Goal: Share content: Share content

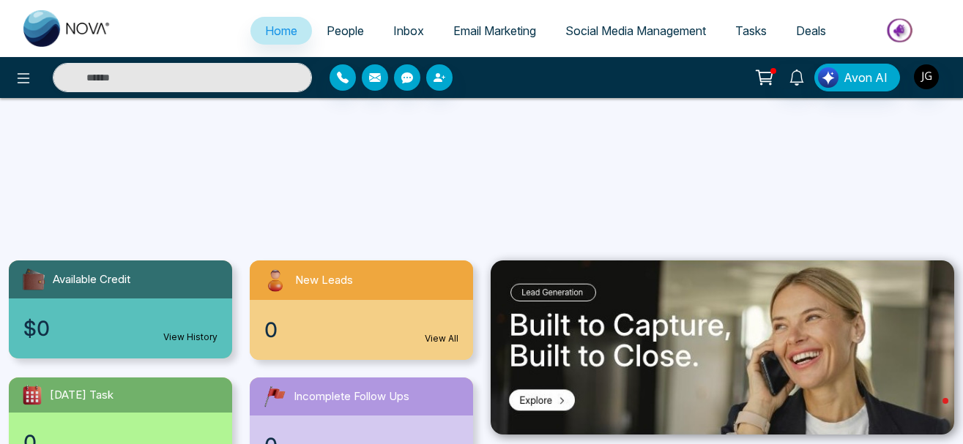
select select "*"
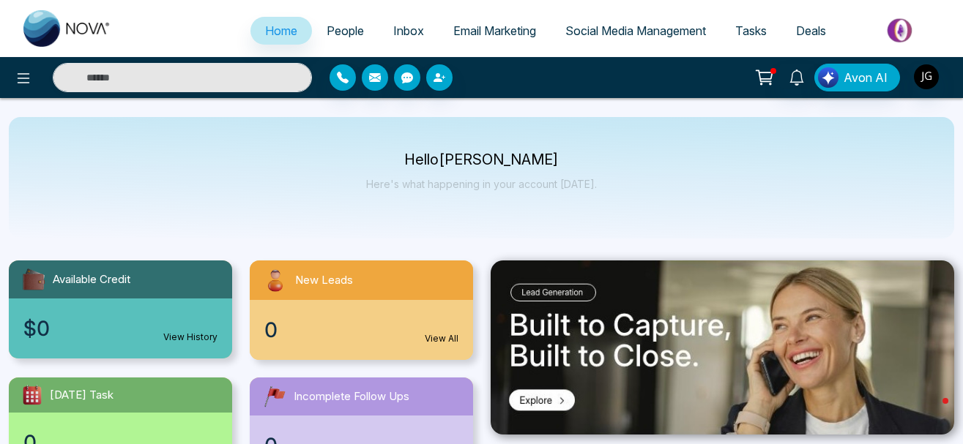
click at [620, 34] on span "Social Media Management" at bounding box center [635, 30] width 141 height 15
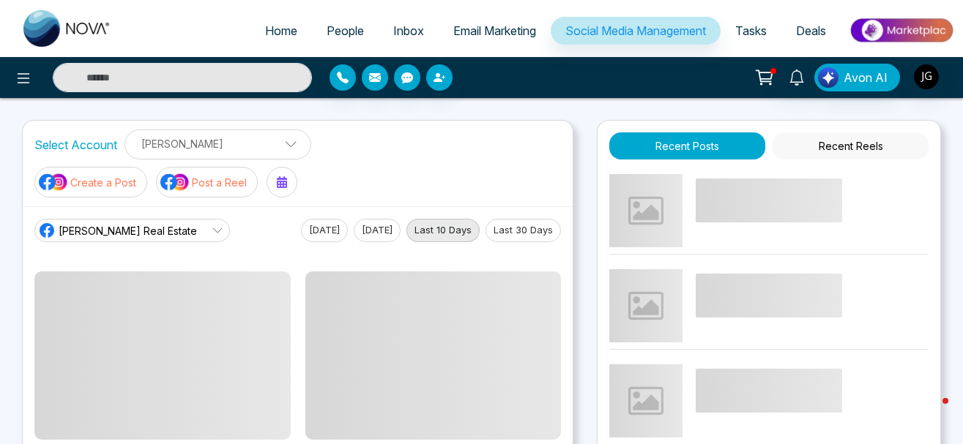
click at [217, 190] on button "Post a Reel" at bounding box center [207, 182] width 102 height 31
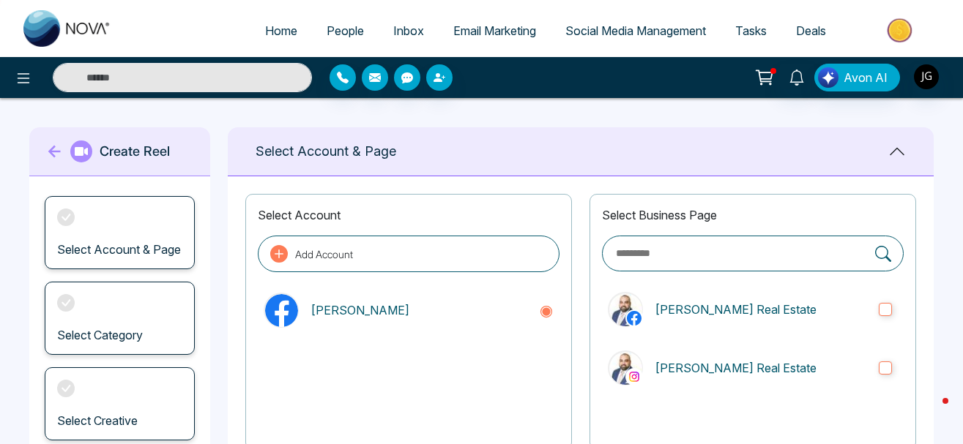
scroll to position [299, 0]
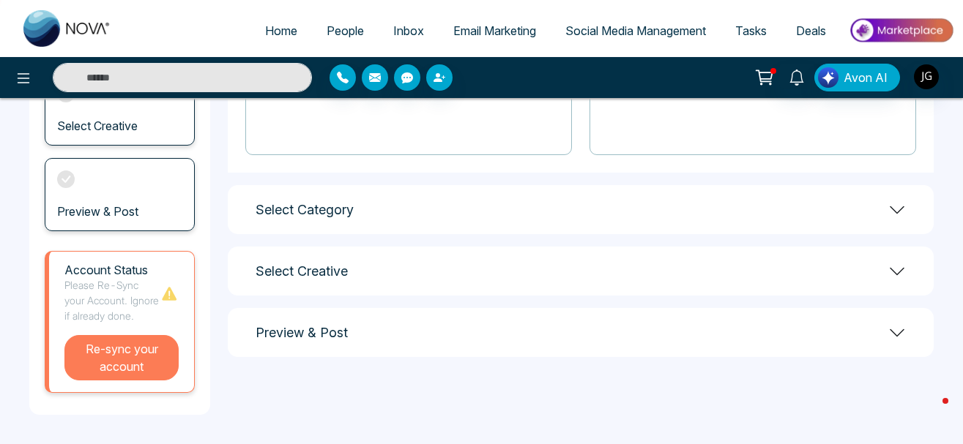
click at [109, 359] on button "Re-sync your account" at bounding box center [121, 357] width 114 height 45
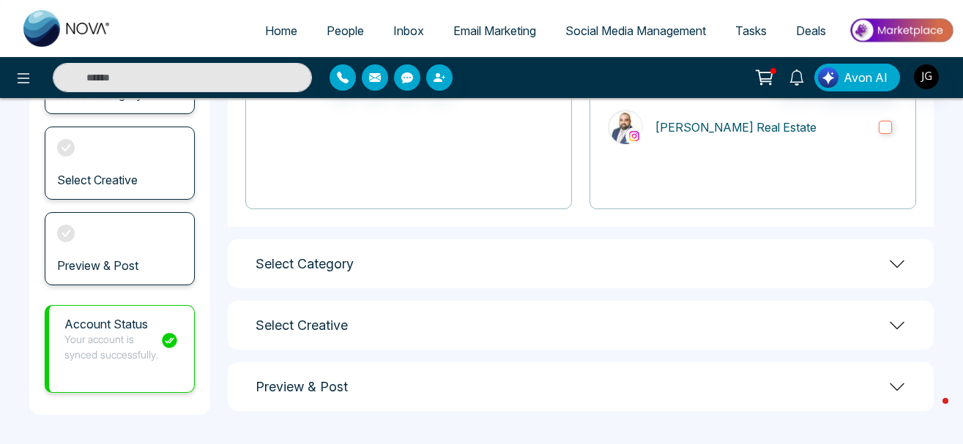
scroll to position [250, 0]
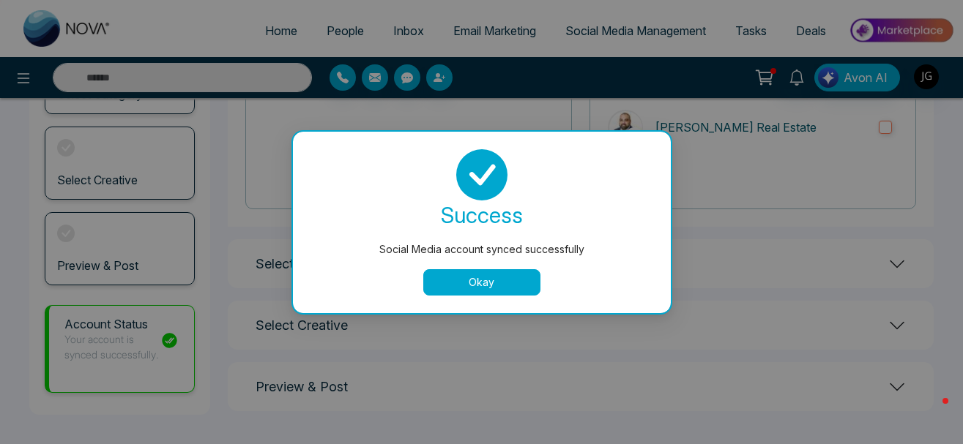
click at [488, 292] on button "Okay" at bounding box center [481, 282] width 117 height 26
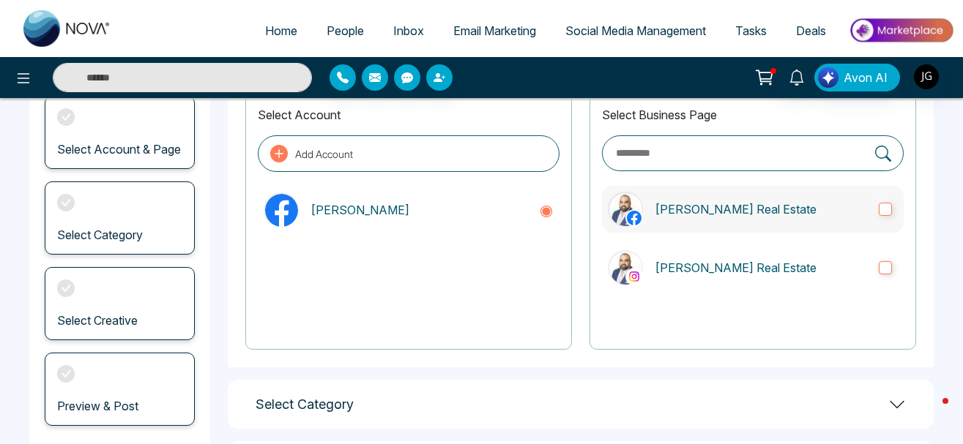
scroll to position [26, 0]
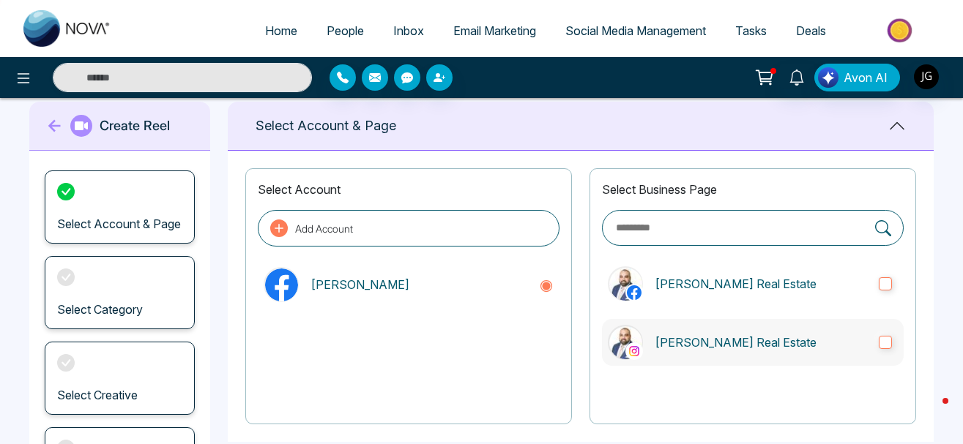
click at [884, 332] on label "[PERSON_NAME] Real Estate" at bounding box center [753, 342] width 302 height 47
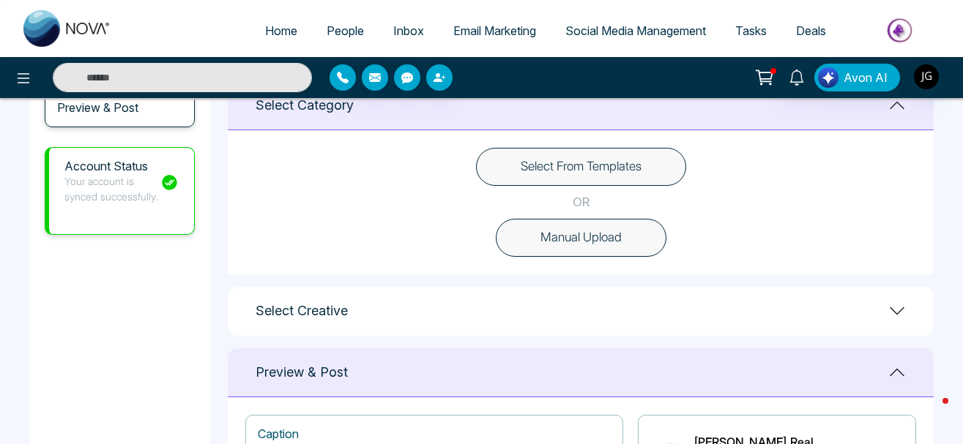
scroll to position [250, 0]
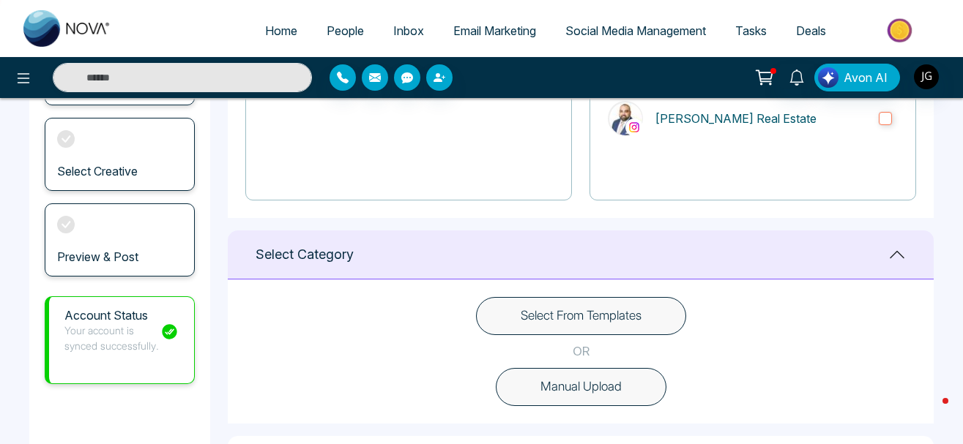
click at [613, 313] on button "Select From Templates" at bounding box center [581, 316] width 210 height 38
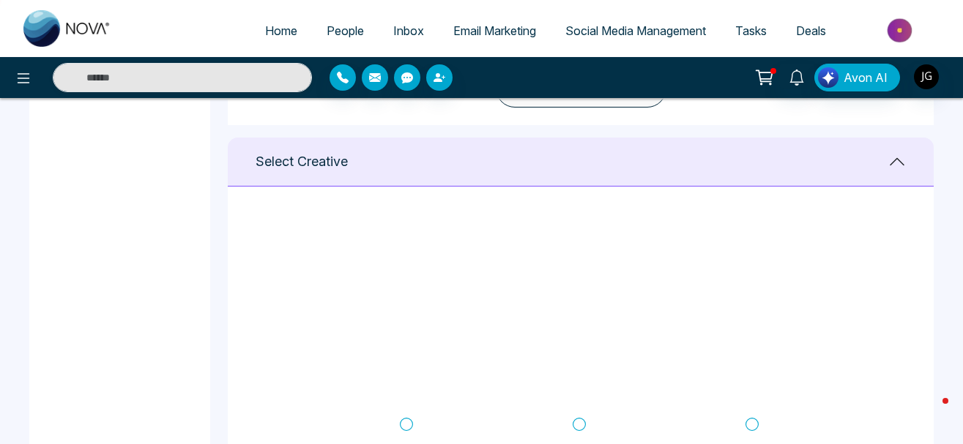
scroll to position [527, 0]
click at [747, 303] on icon at bounding box center [751, 302] width 13 height 15
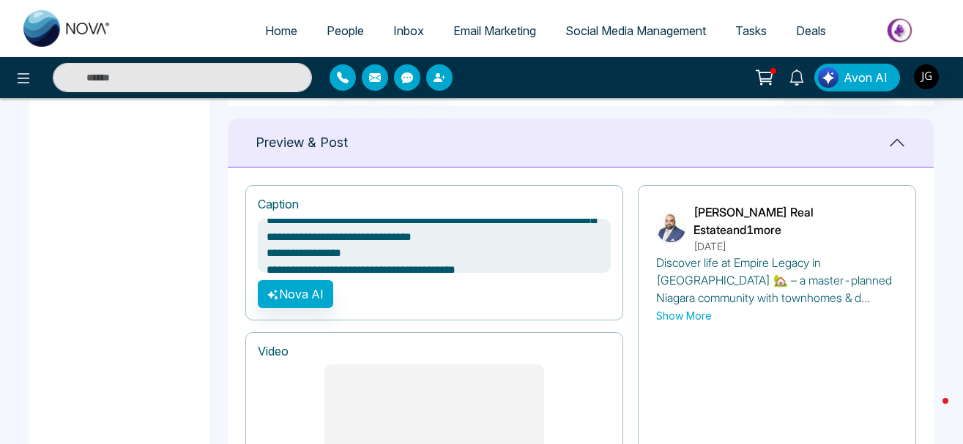
scroll to position [45, 0]
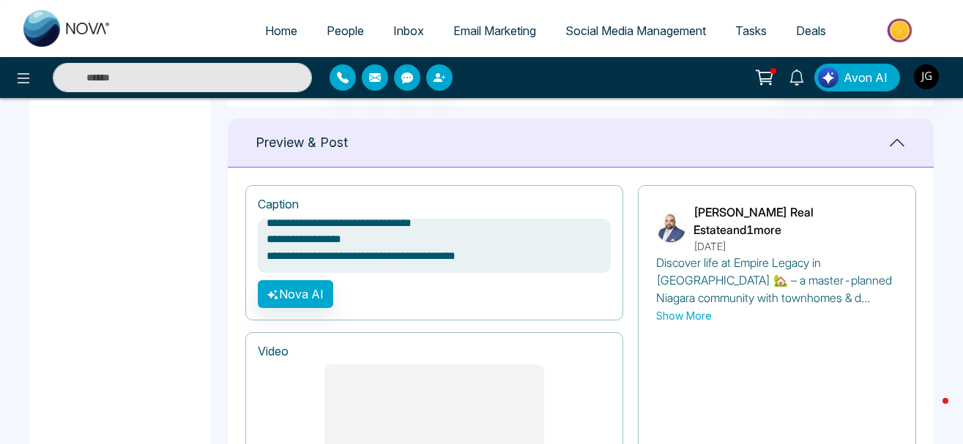
click at [544, 266] on textarea "**********" at bounding box center [434, 246] width 353 height 54
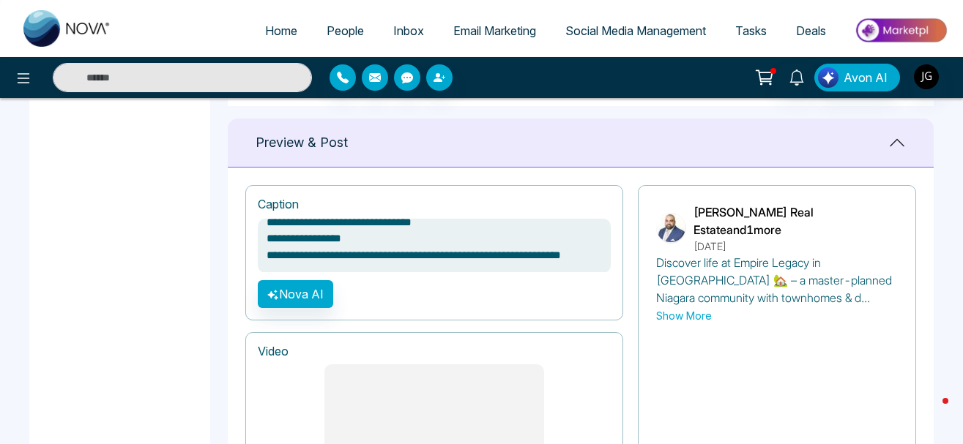
click at [410, 239] on textarea "**********" at bounding box center [434, 246] width 353 height 54
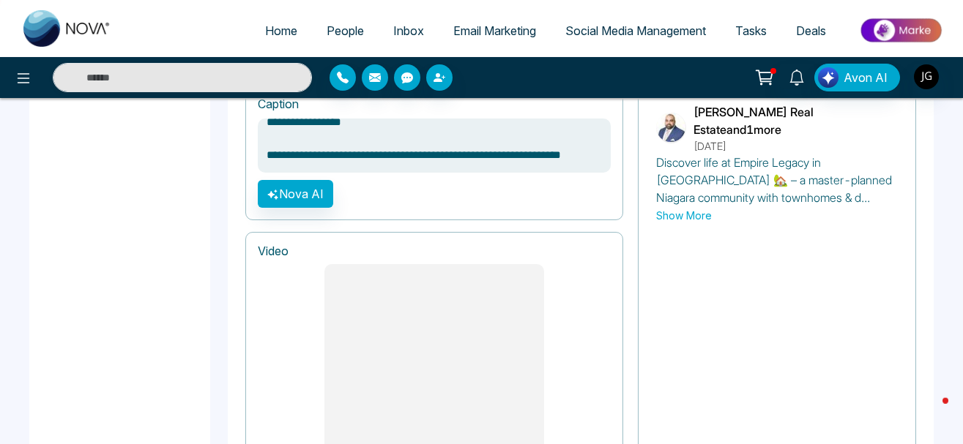
scroll to position [955, 0]
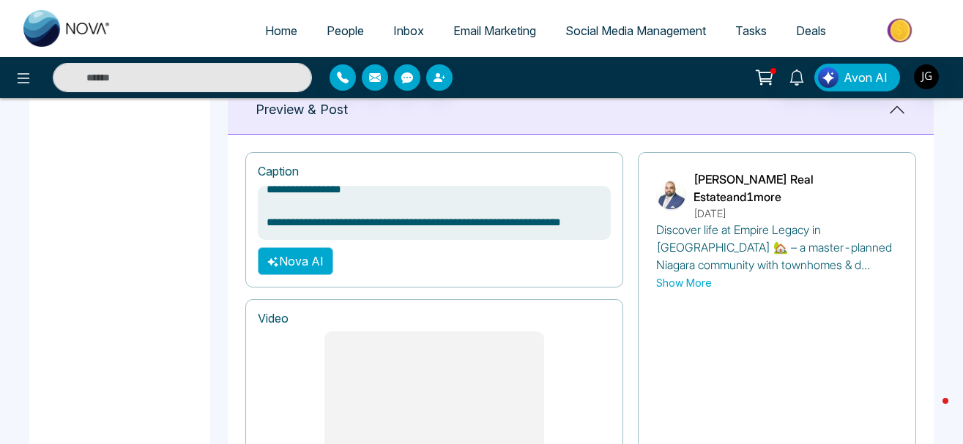
click at [302, 268] on button "Nova AI" at bounding box center [295, 261] width 75 height 28
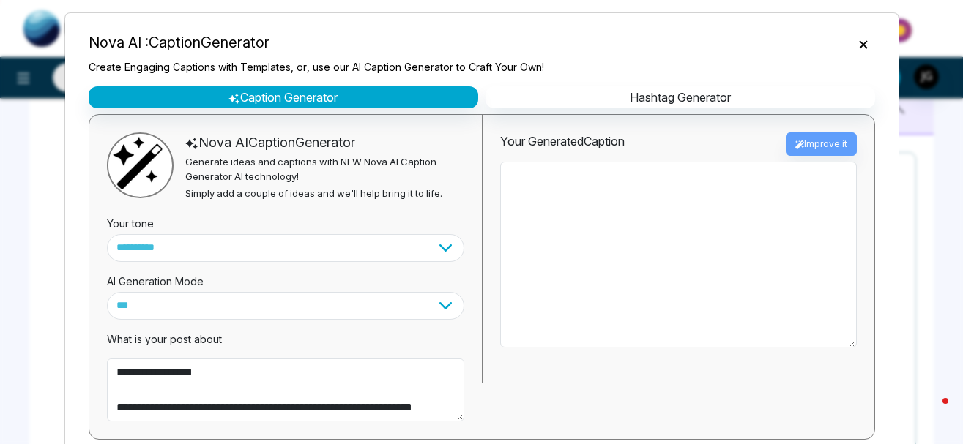
scroll to position [0, 0]
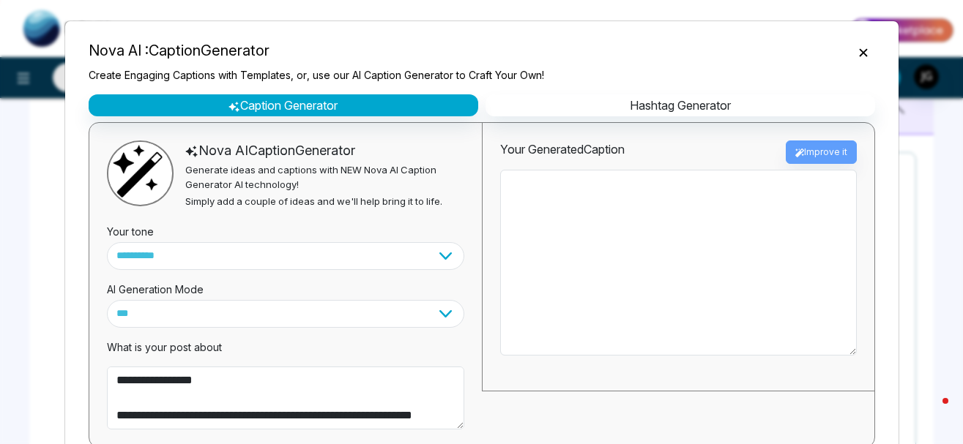
click at [862, 56] on icon "Close" at bounding box center [863, 52] width 8 height 8
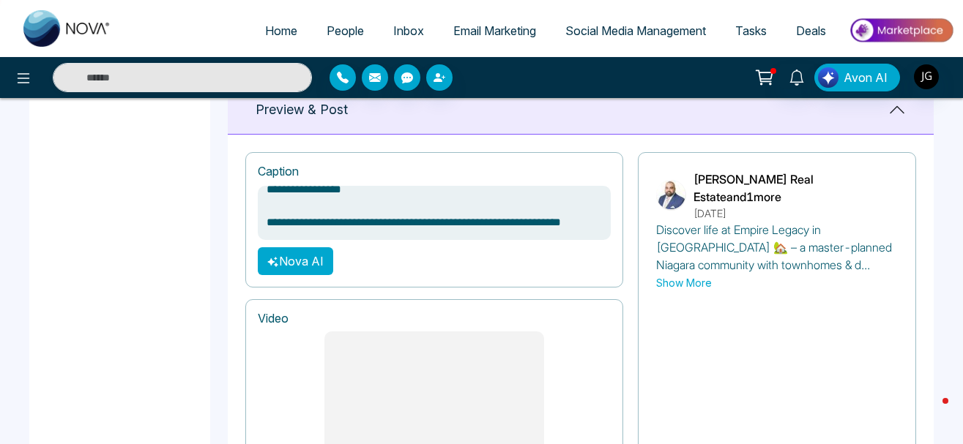
scroll to position [1328, 0]
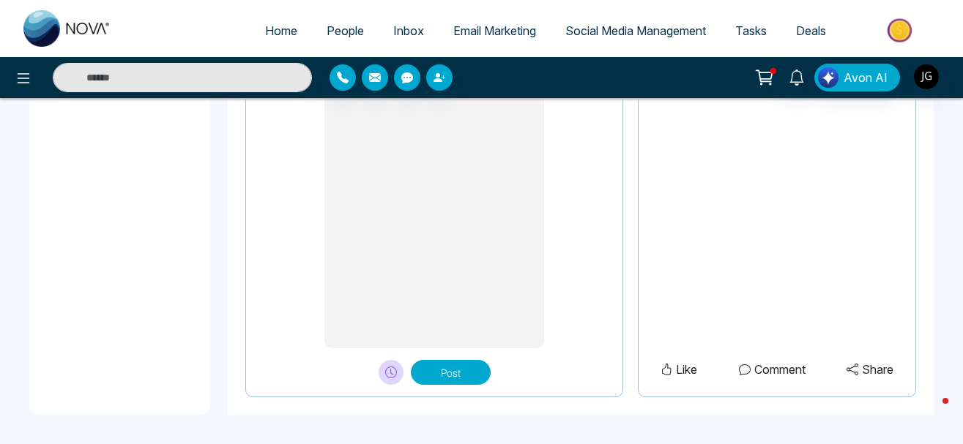
click at [451, 366] on button "Post" at bounding box center [451, 372] width 80 height 25
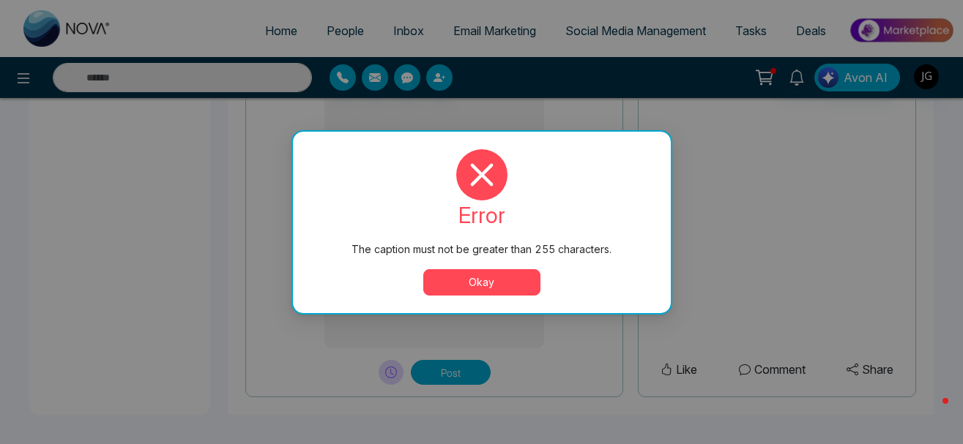
click at [502, 294] on button "Okay" at bounding box center [481, 282] width 117 height 26
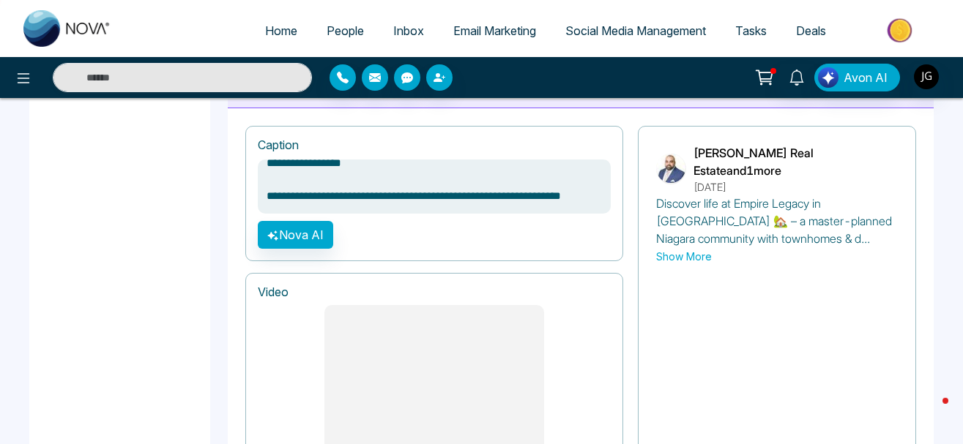
scroll to position [955, 0]
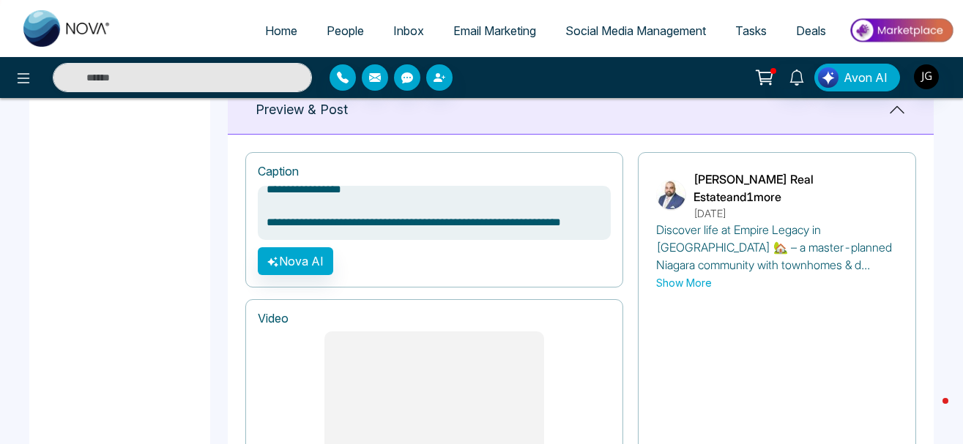
click at [264, 201] on textarea "**********" at bounding box center [434, 213] width 353 height 54
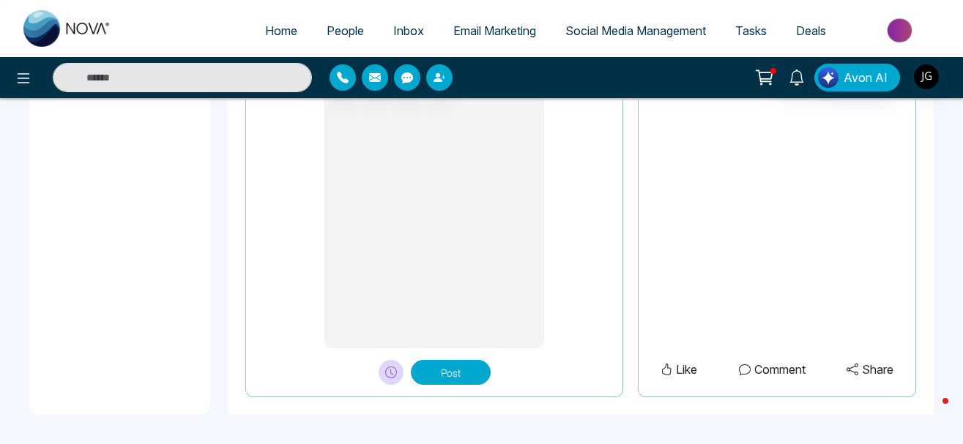
type textarea "**********"
click at [450, 368] on button "Post" at bounding box center [451, 372] width 80 height 25
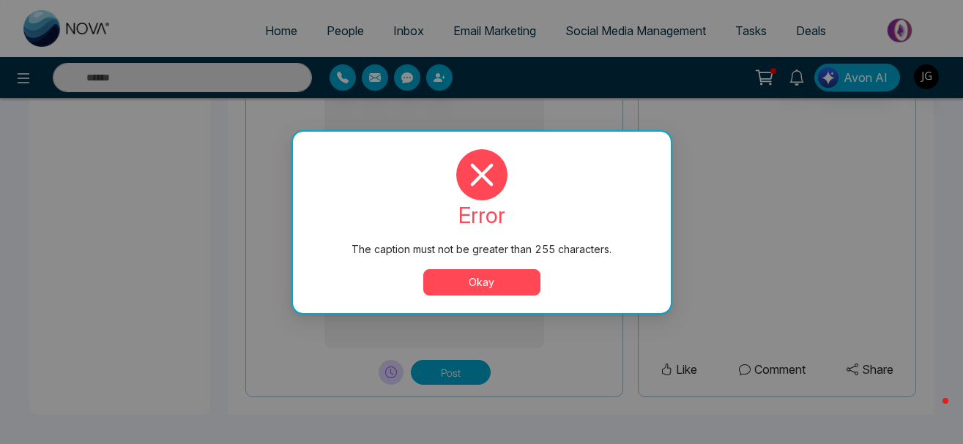
click at [502, 279] on button "Okay" at bounding box center [481, 282] width 117 height 26
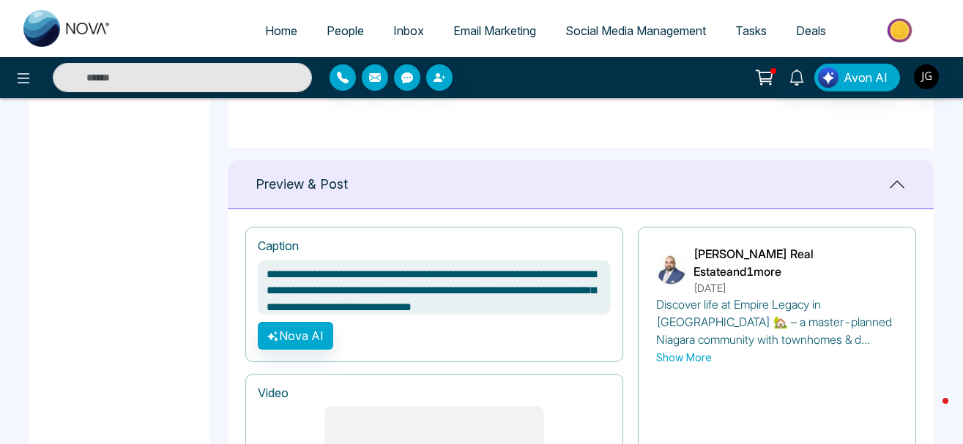
scroll to position [0, 0]
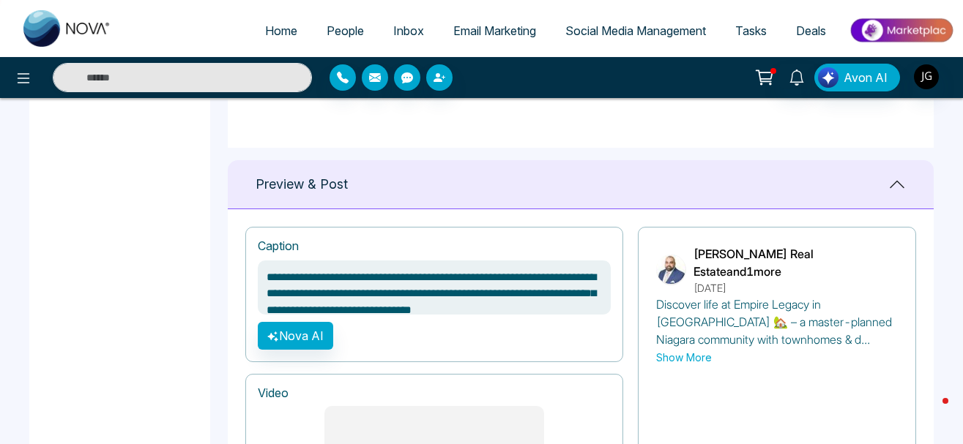
click at [696, 365] on button "Show More" at bounding box center [684, 357] width 56 height 15
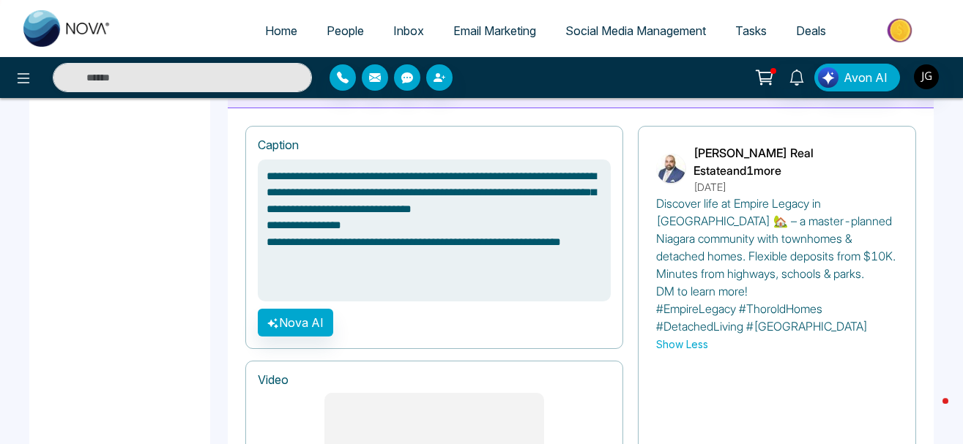
scroll to position [955, 0]
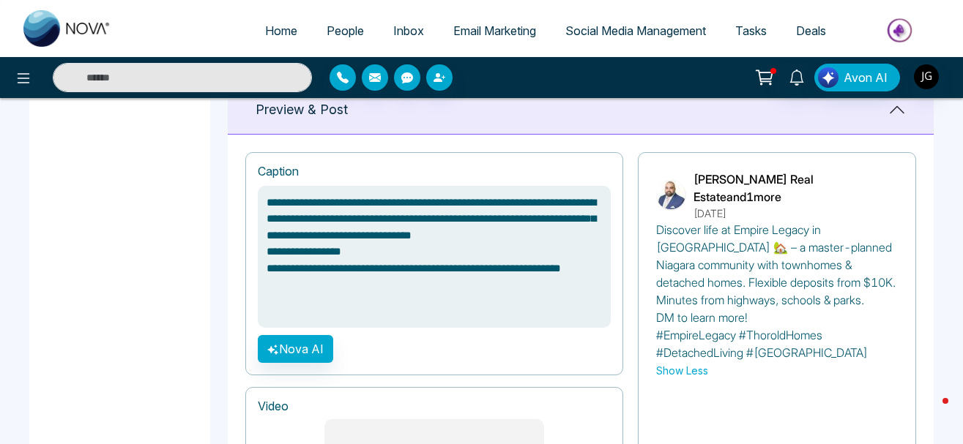
click at [267, 262] on textarea "**********" at bounding box center [434, 257] width 353 height 142
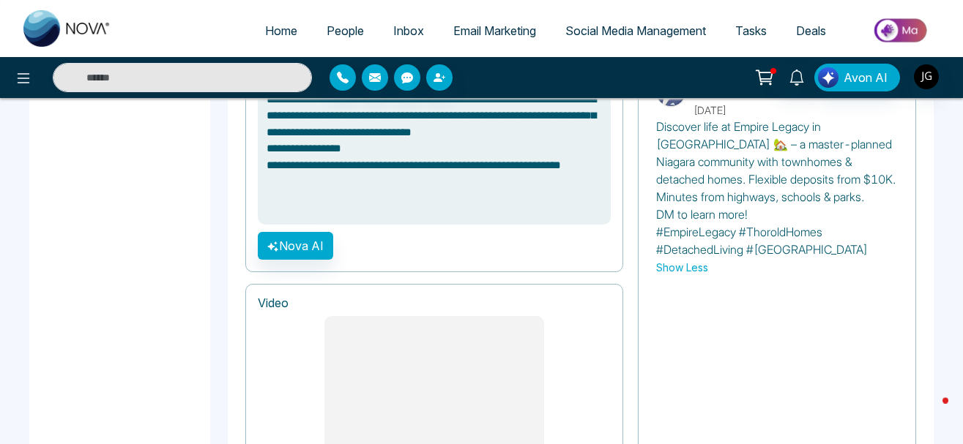
scroll to position [1029, 0]
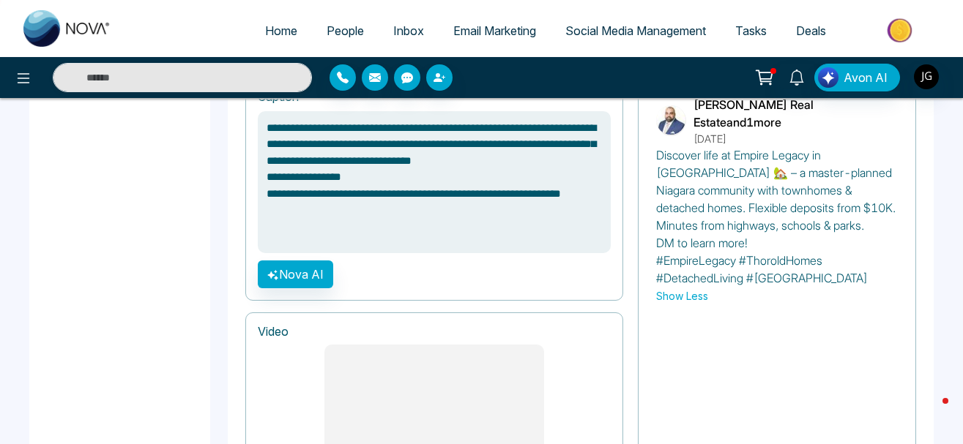
drag, startPoint x: 403, startPoint y: 217, endPoint x: 256, endPoint y: 83, distance: 198.0
click at [258, 111] on textarea "**********" at bounding box center [434, 182] width 353 height 142
click at [601, 223] on textarea "**********" at bounding box center [434, 182] width 353 height 142
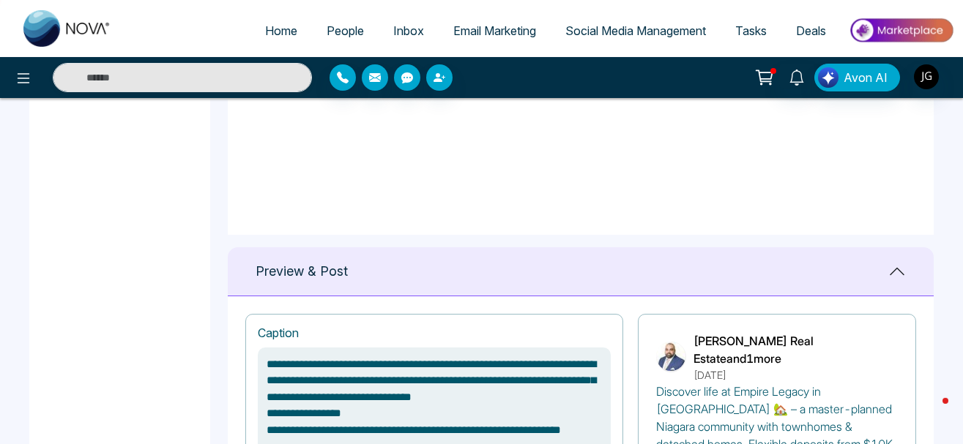
scroll to position [1045, 0]
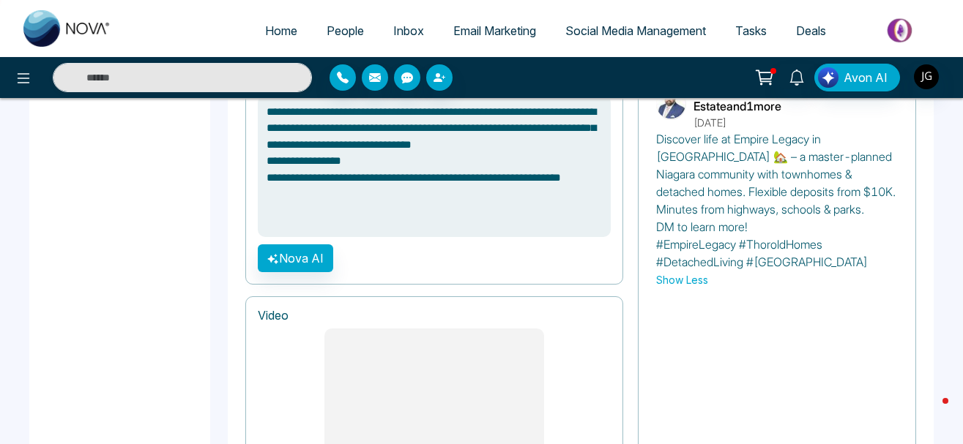
drag, startPoint x: 406, startPoint y: 190, endPoint x: 221, endPoint y: 43, distance: 236.1
click at [258, 95] on textarea "**********" at bounding box center [434, 166] width 353 height 142
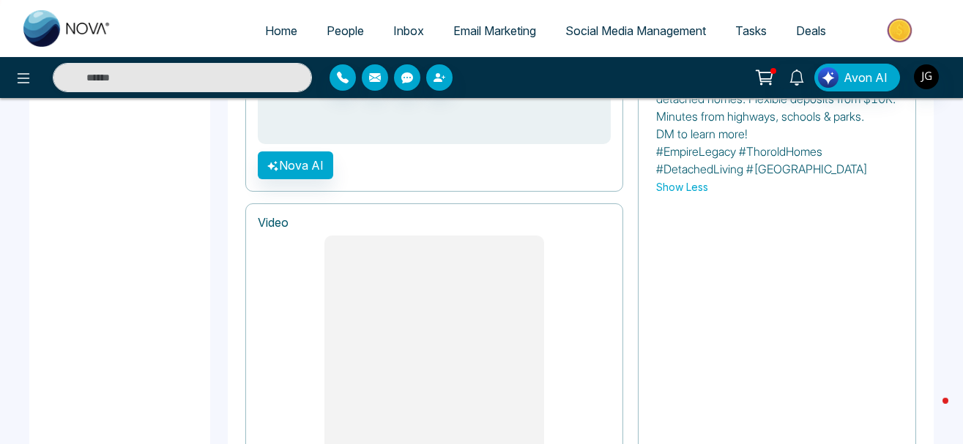
scroll to position [1195, 0]
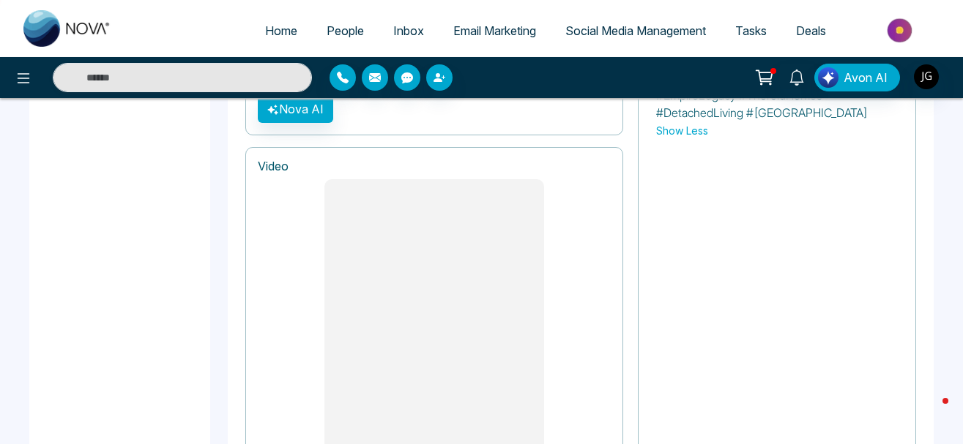
click at [265, 27] on span "Home" at bounding box center [281, 30] width 32 height 15
select select "*"
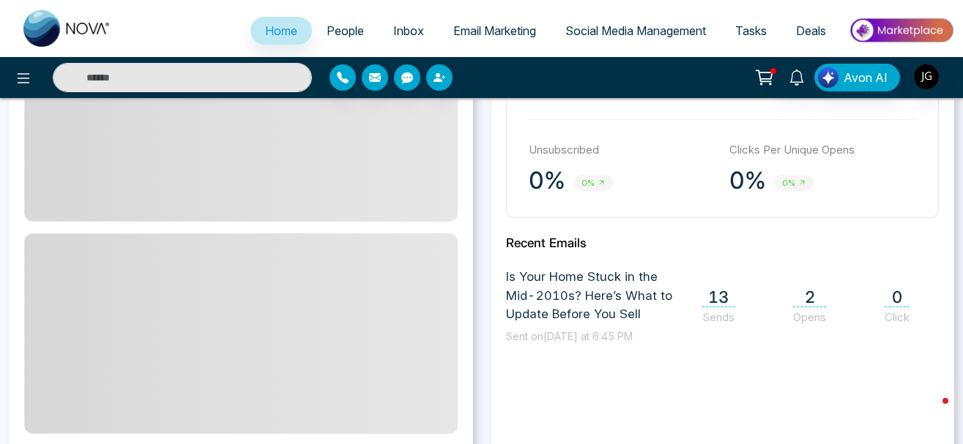
scroll to position [448, 0]
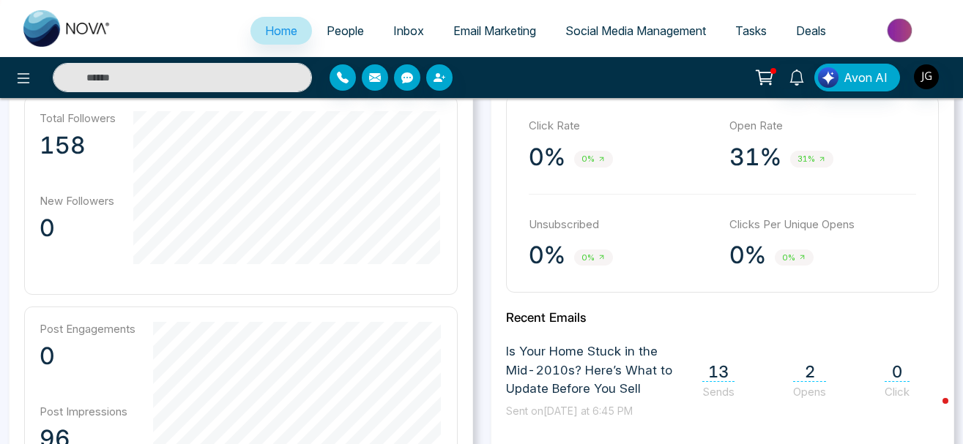
click at [813, 379] on span "2" at bounding box center [809, 372] width 33 height 20
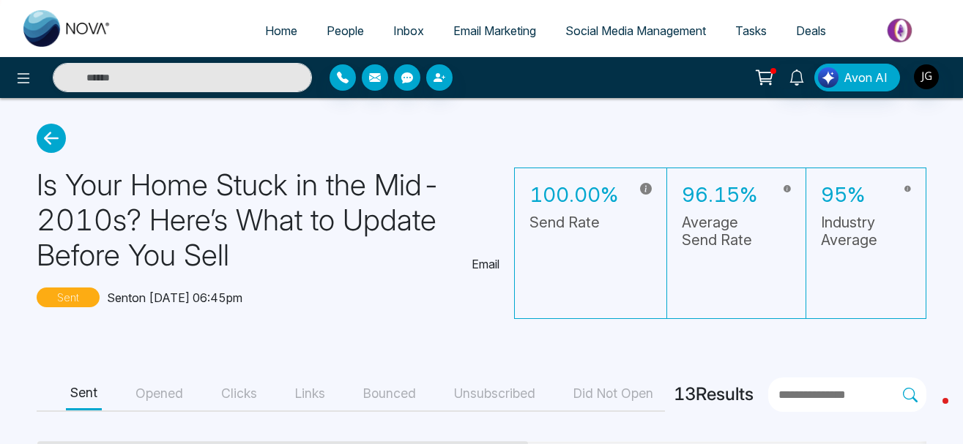
scroll to position [136, 0]
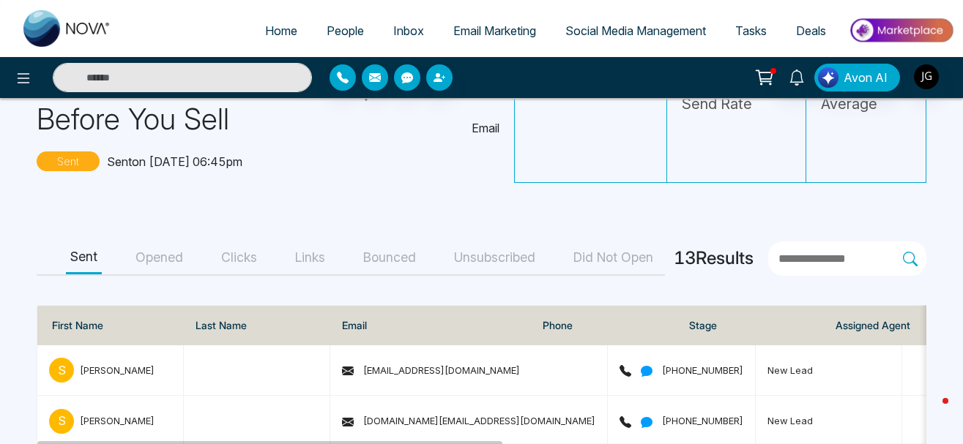
click at [154, 261] on button "Opened" at bounding box center [159, 258] width 56 height 33
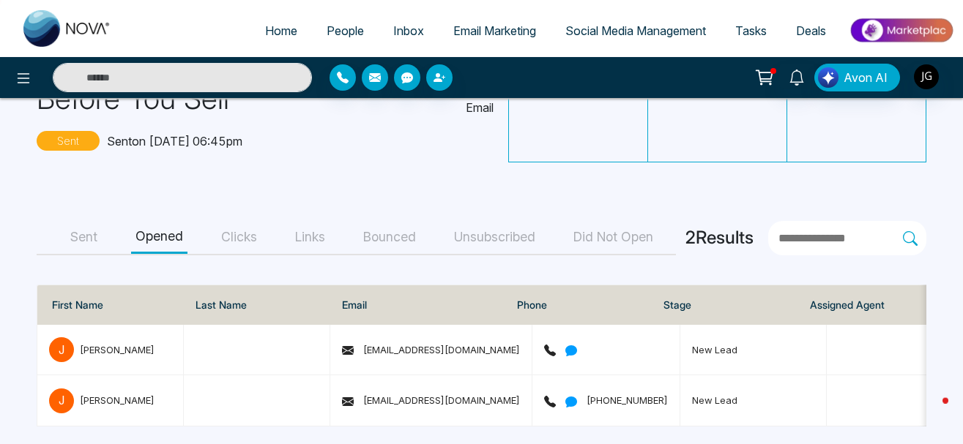
scroll to position [164, 0]
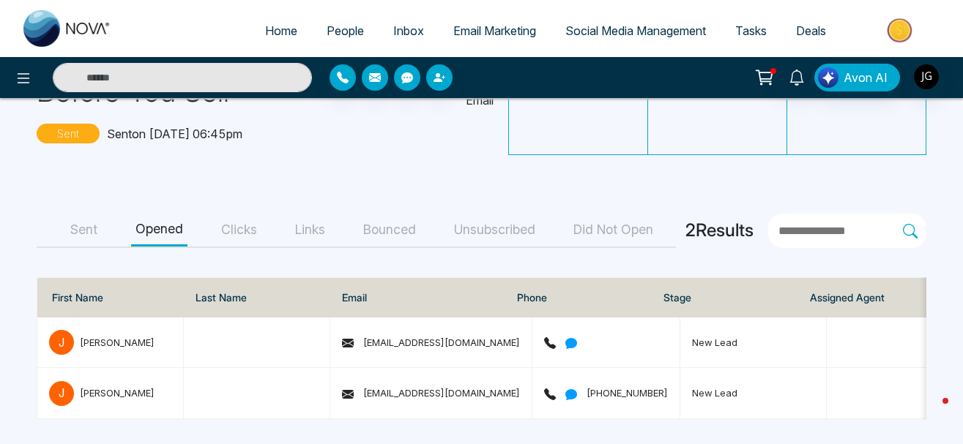
click at [78, 223] on button "Sent" at bounding box center [84, 230] width 36 height 33
